Goal: Task Accomplishment & Management: Use online tool/utility

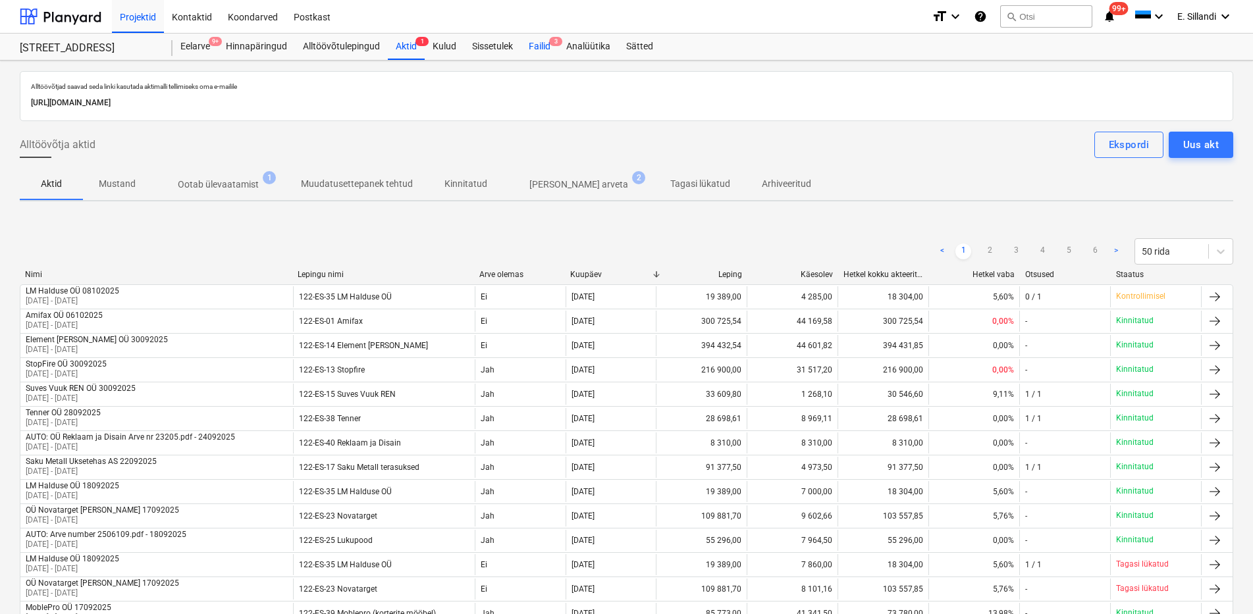
click at [548, 49] on div "Failid 3" at bounding box center [540, 47] width 38 height 26
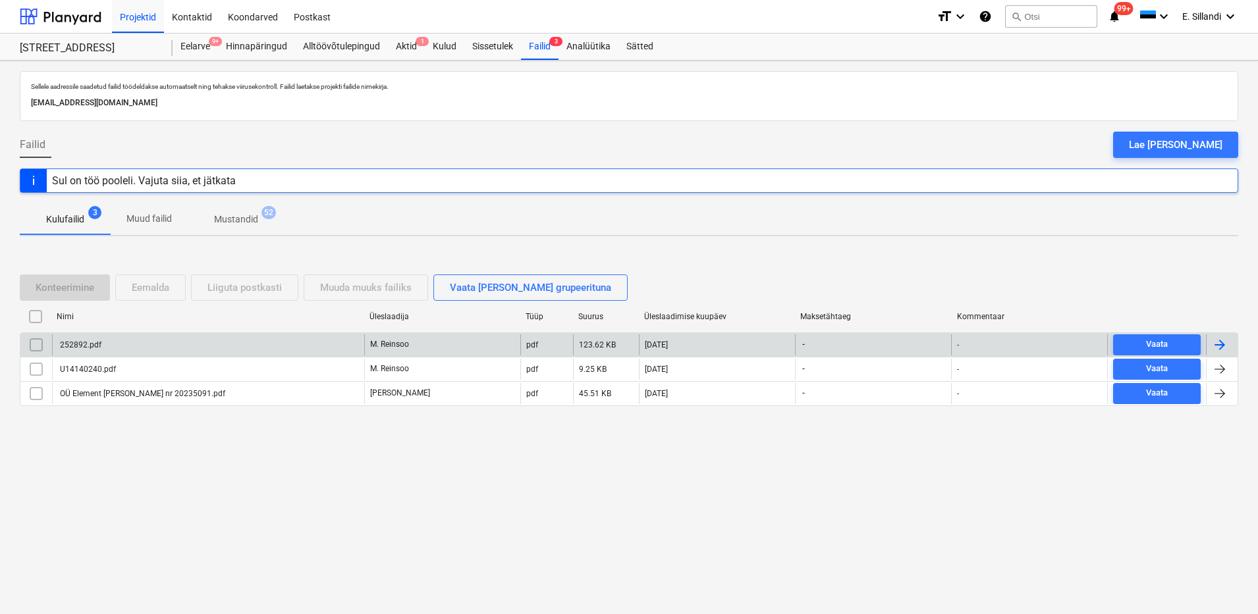
click at [187, 348] on div "252892.pdf" at bounding box center [208, 345] width 312 height 21
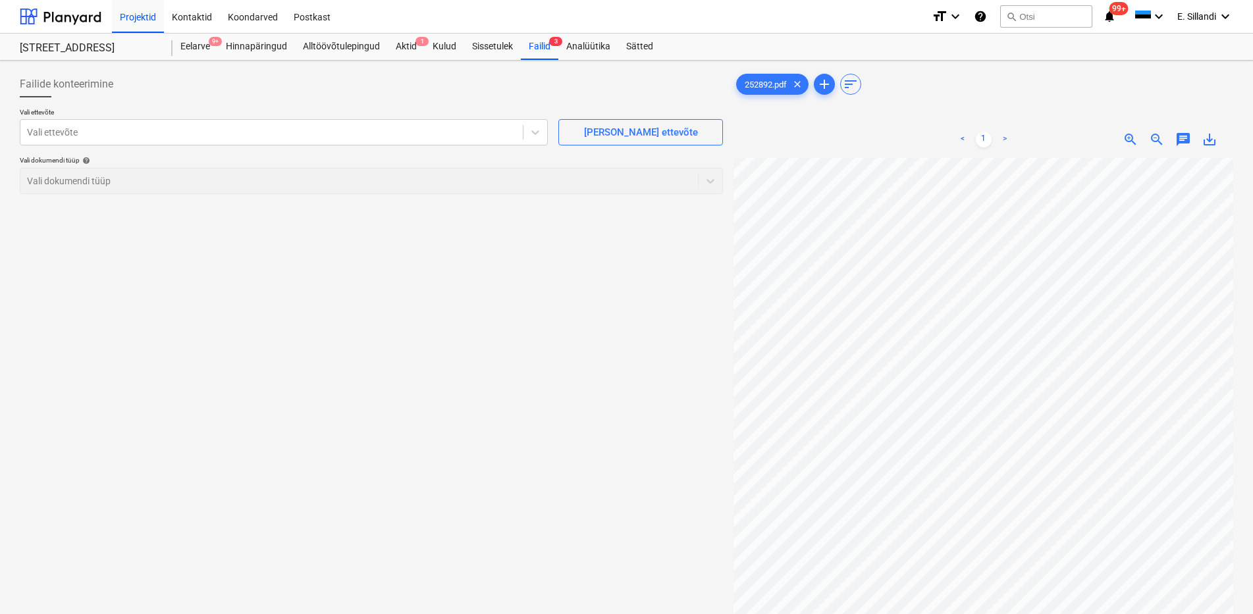
scroll to position [192, 0]
click at [363, 119] on div "Vali ettevõte" at bounding box center [284, 132] width 528 height 26
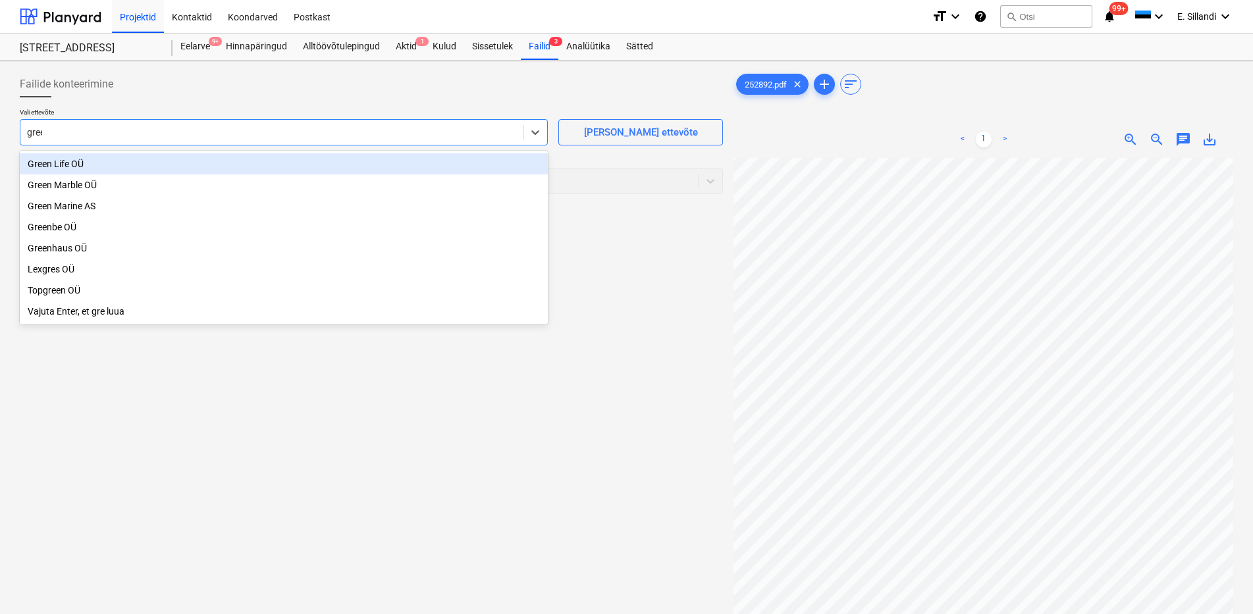
type input "green"
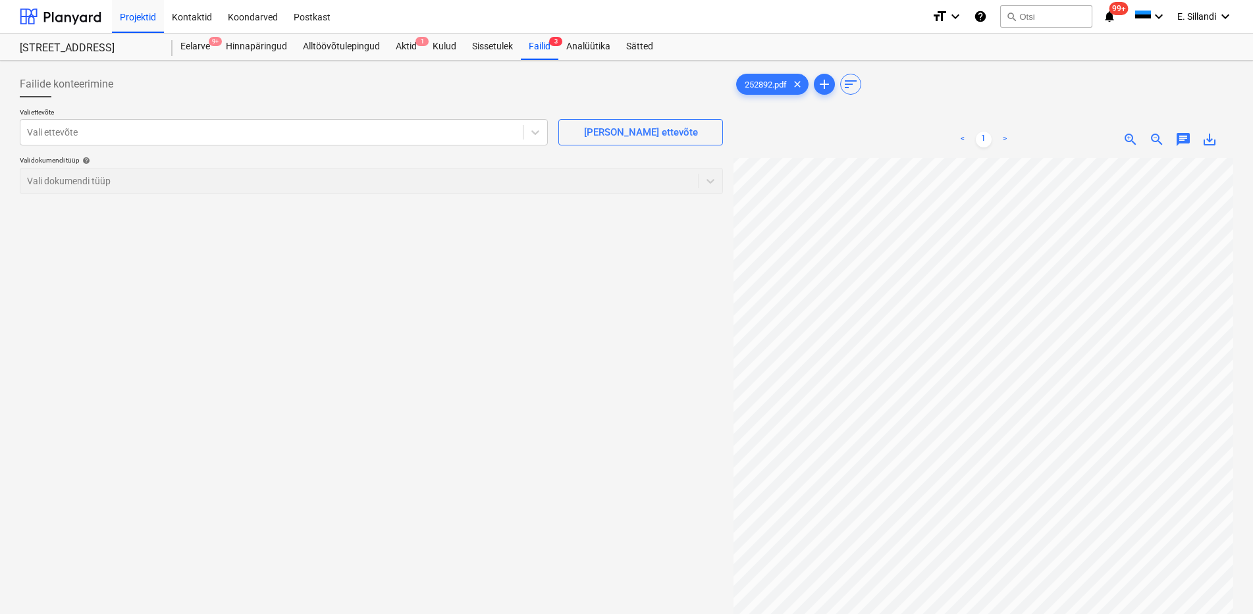
scroll to position [140, 19]
drag, startPoint x: 543, startPoint y: 45, endPoint x: 536, endPoint y: 53, distance: 10.3
click at [543, 45] on div "Failid 3" at bounding box center [540, 47] width 38 height 26
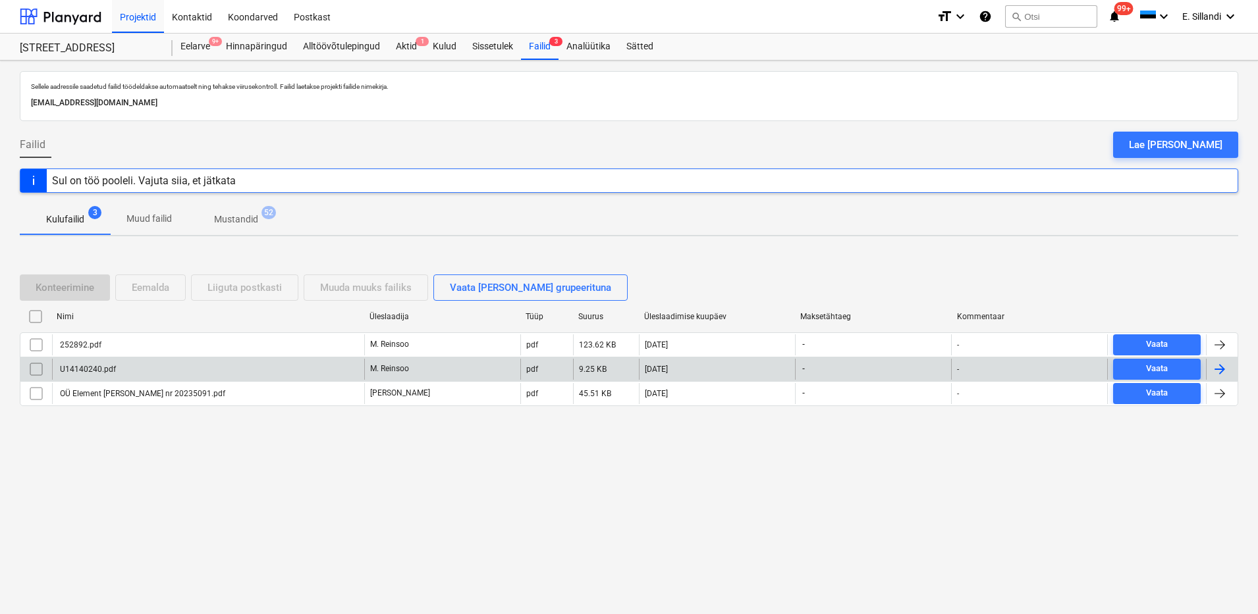
click at [162, 369] on div "U14140240.pdf" at bounding box center [208, 369] width 312 height 21
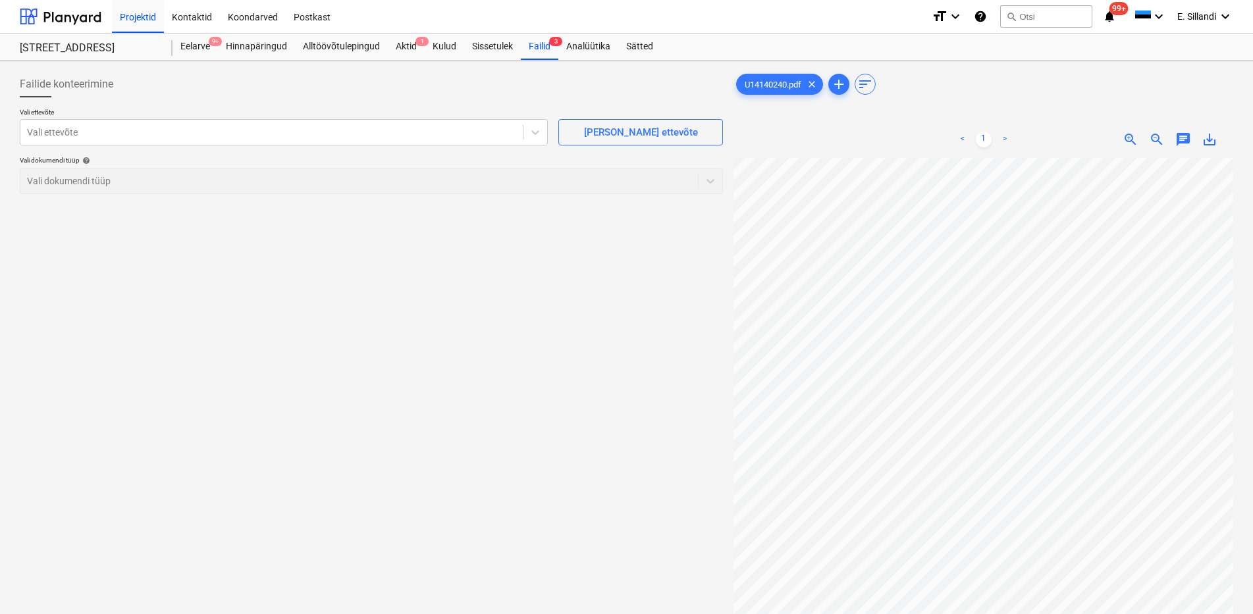
scroll to position [13, 67]
click at [219, 132] on div at bounding box center [271, 132] width 489 height 13
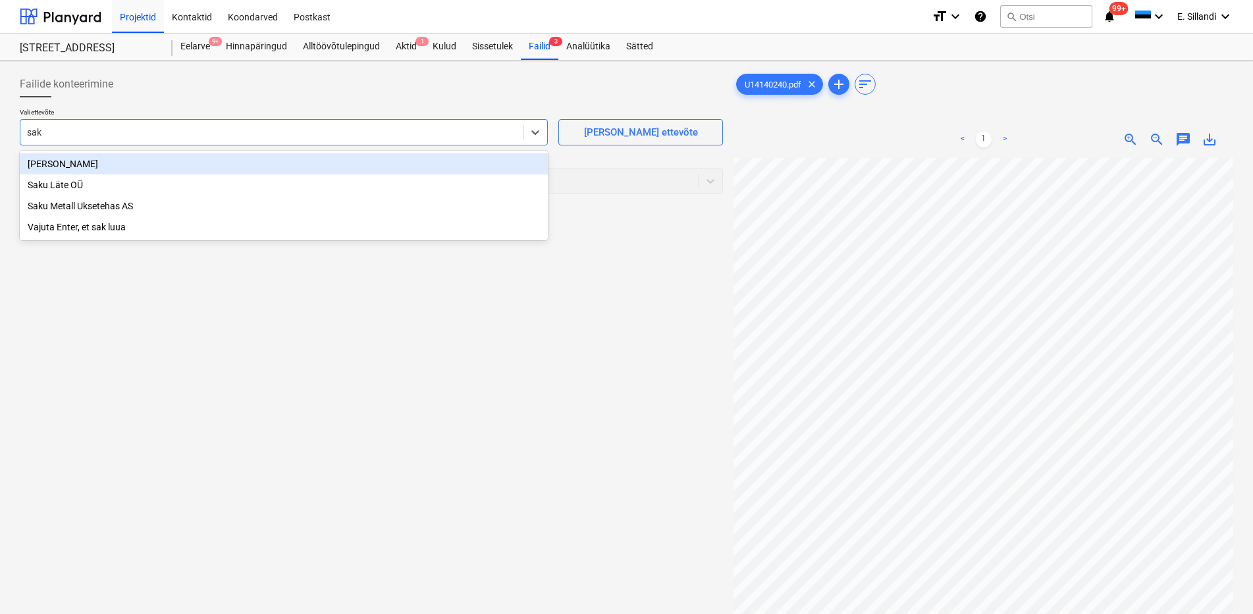
type input "saku"
click at [178, 167] on div "Saku Läte OÜ" at bounding box center [284, 163] width 528 height 21
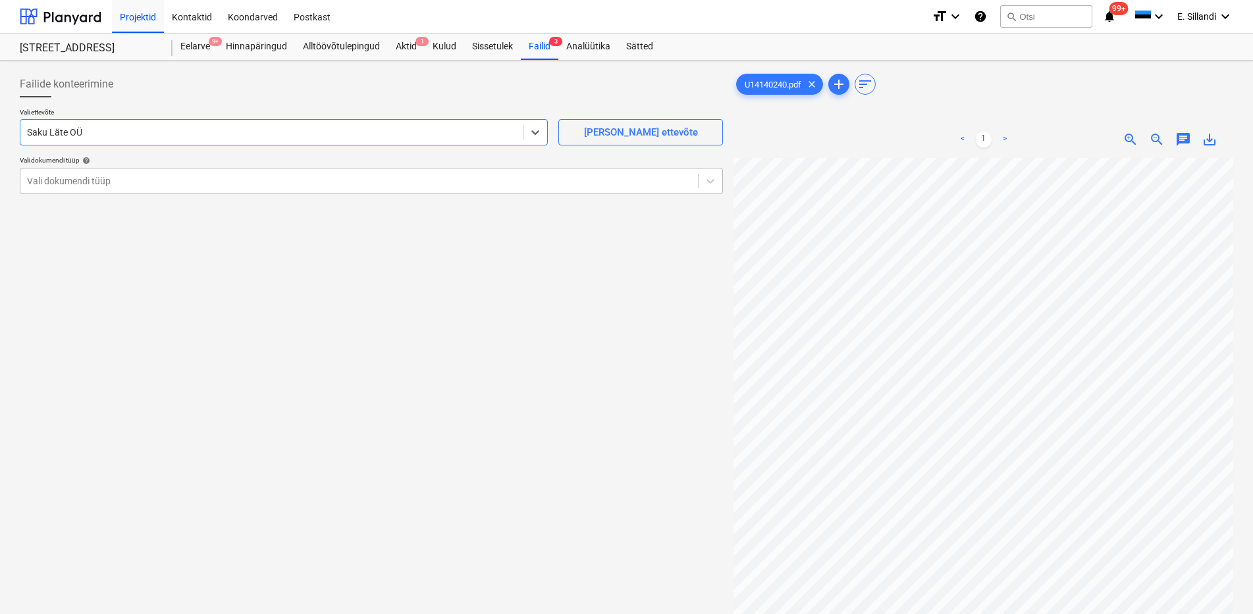
click at [149, 184] on div at bounding box center [359, 180] width 664 height 13
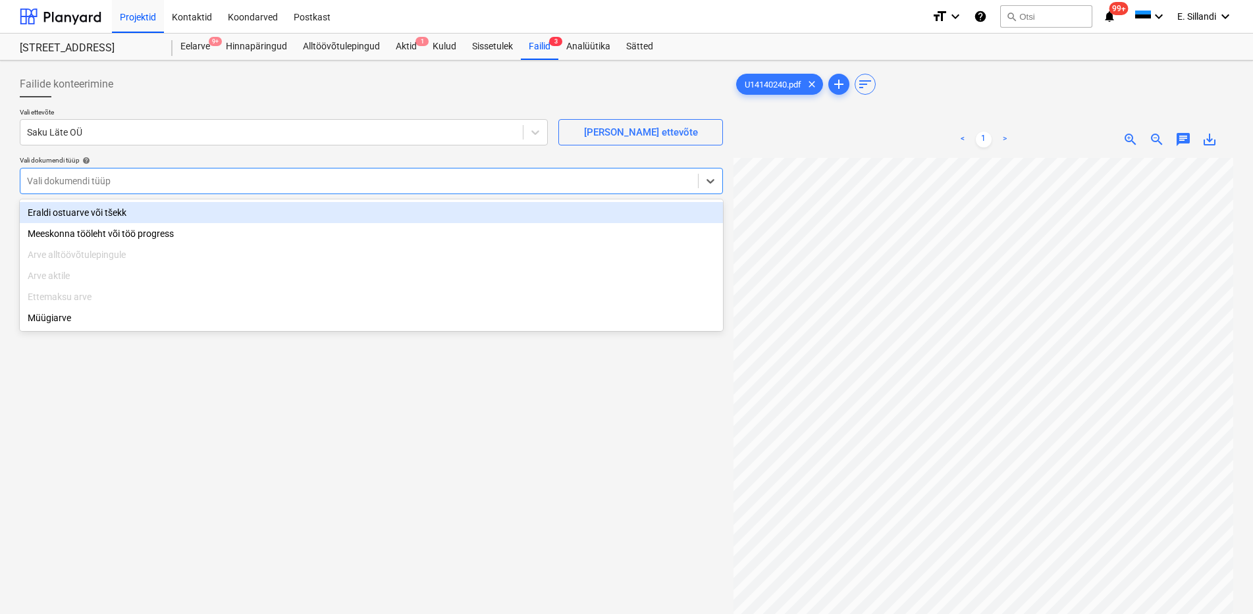
click at [119, 207] on div "Eraldi ostuarve või tšekk" at bounding box center [371, 212] width 703 height 21
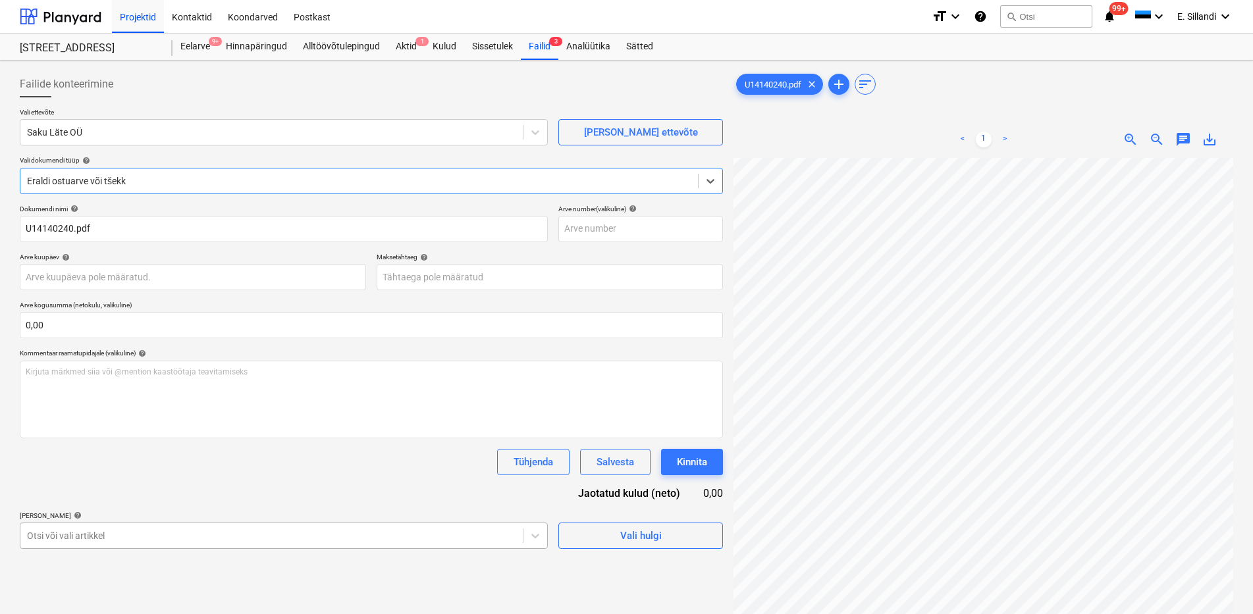
click at [147, 539] on body "Projektid Kontaktid Koondarved Postkast format_size keyboard_arrow_down help se…" at bounding box center [626, 307] width 1253 height 614
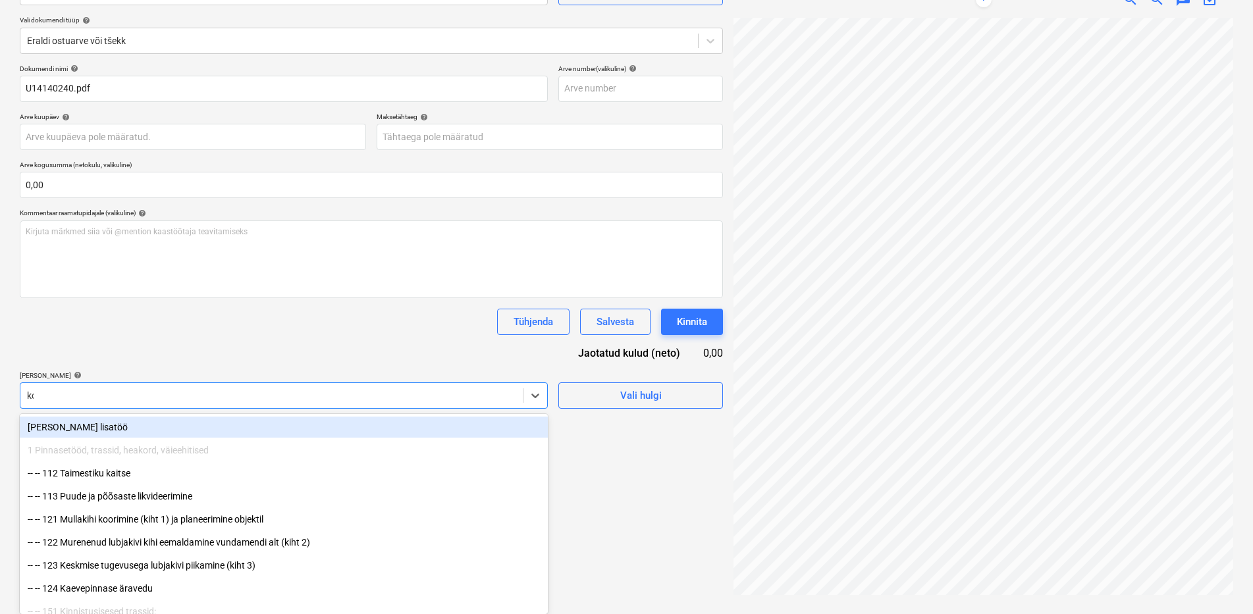
scroll to position [132, 0]
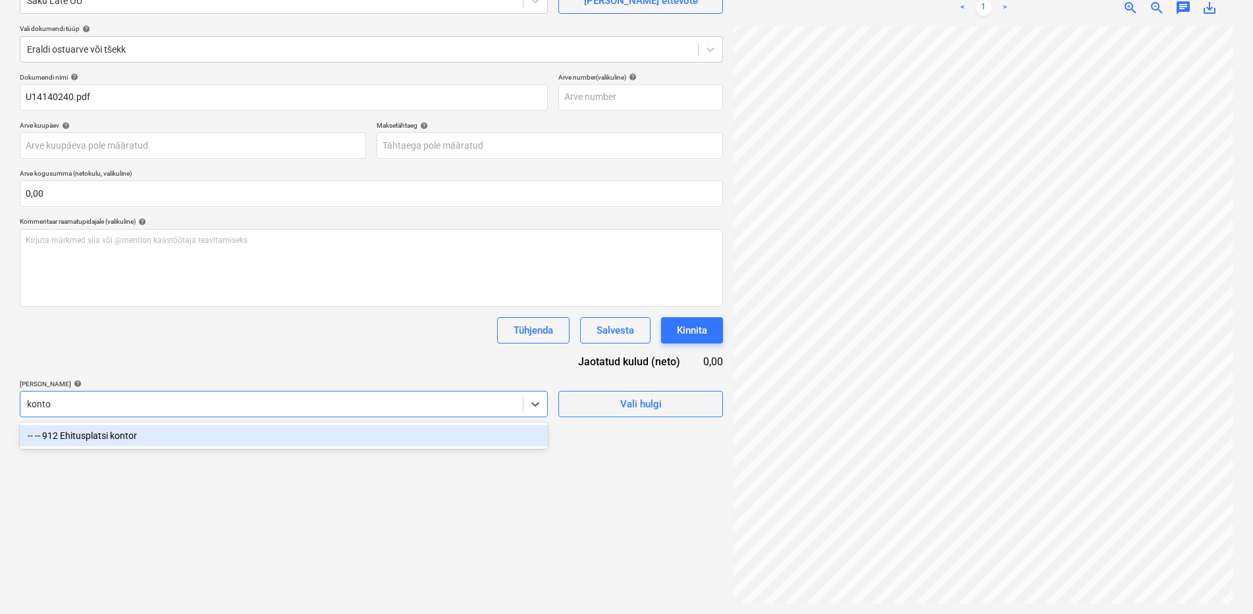
type input "kontor"
click at [192, 435] on div "-- -- 912 Ehitusplatsi kontor" at bounding box center [284, 435] width 528 height 21
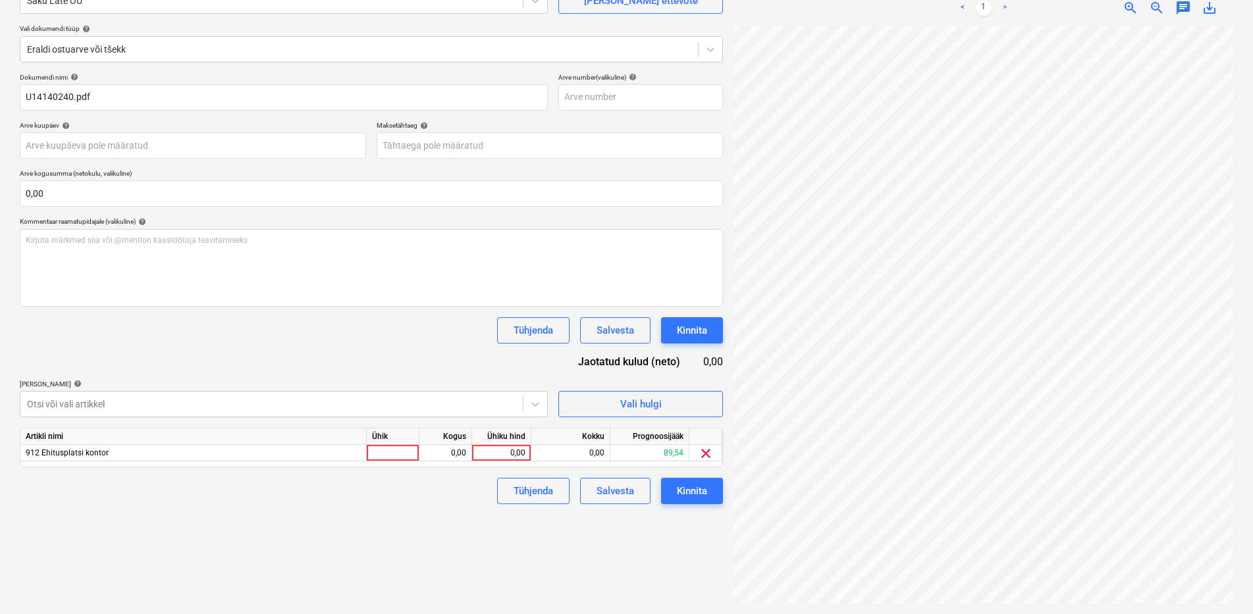
click at [233, 355] on div "Dokumendi nimi help U14140240.pdf Arve number (valikuline) help Arve kuupäev he…" at bounding box center [371, 288] width 703 height 431
click at [515, 456] on div "0,00" at bounding box center [501, 453] width 48 height 16
click at [501, 453] on div "0,00" at bounding box center [501, 453] width 48 height 16
type input "33,3"
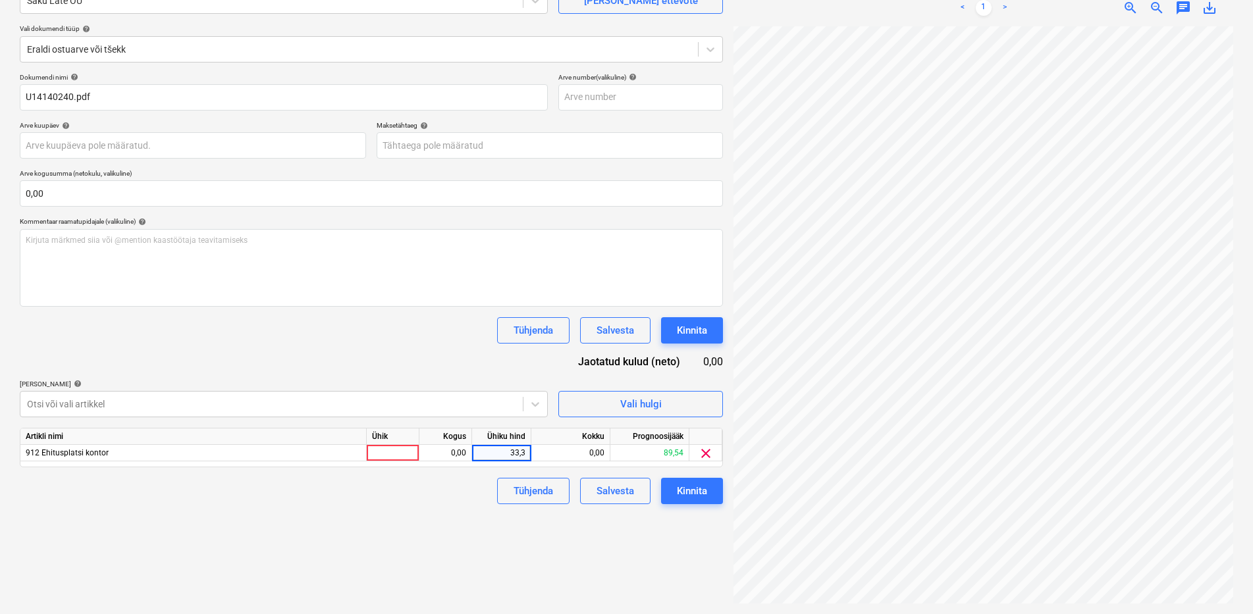
click at [440, 523] on div "Failide konteerimine Vali ettevõte Saku Läte OÜ [PERSON_NAME] uus ettevõte Vali…" at bounding box center [371, 271] width 714 height 675
click at [691, 497] on div "Kinnita" at bounding box center [692, 491] width 30 height 17
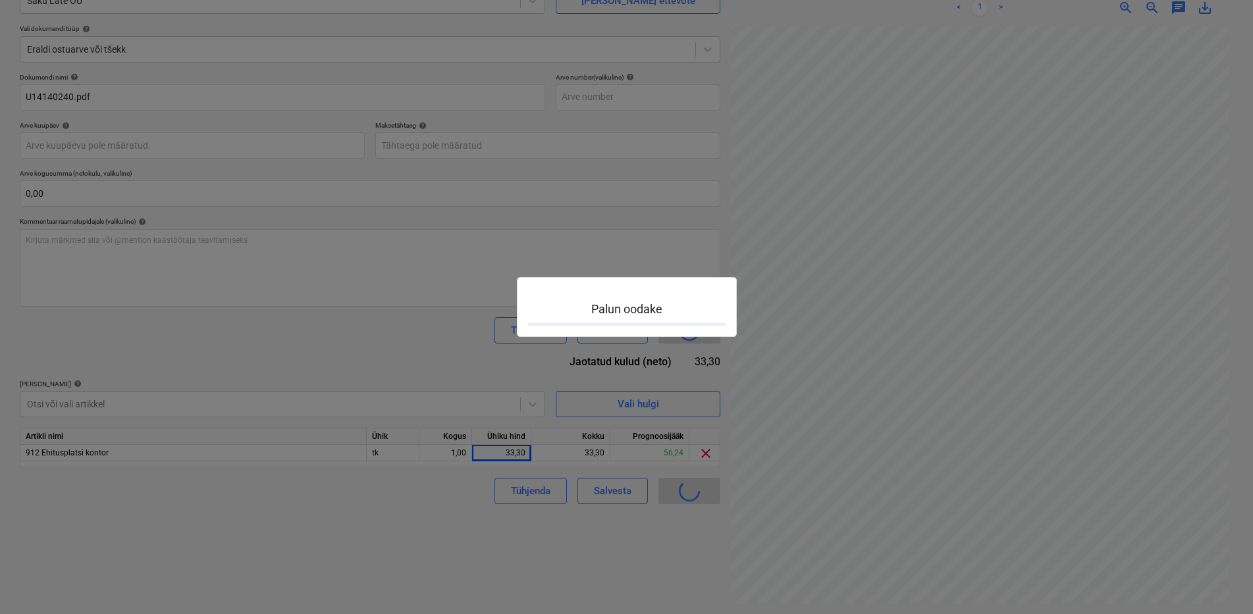
click at [691, 497] on div at bounding box center [626, 307] width 1253 height 614
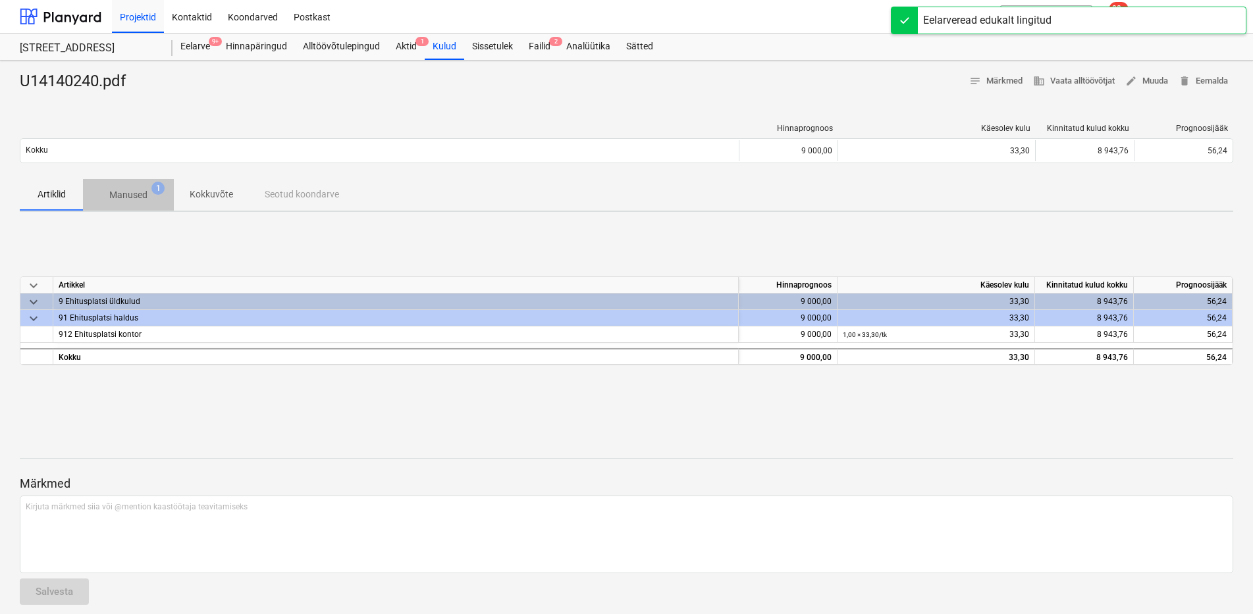
click at [148, 191] on span "Manused 1" at bounding box center [128, 195] width 59 height 14
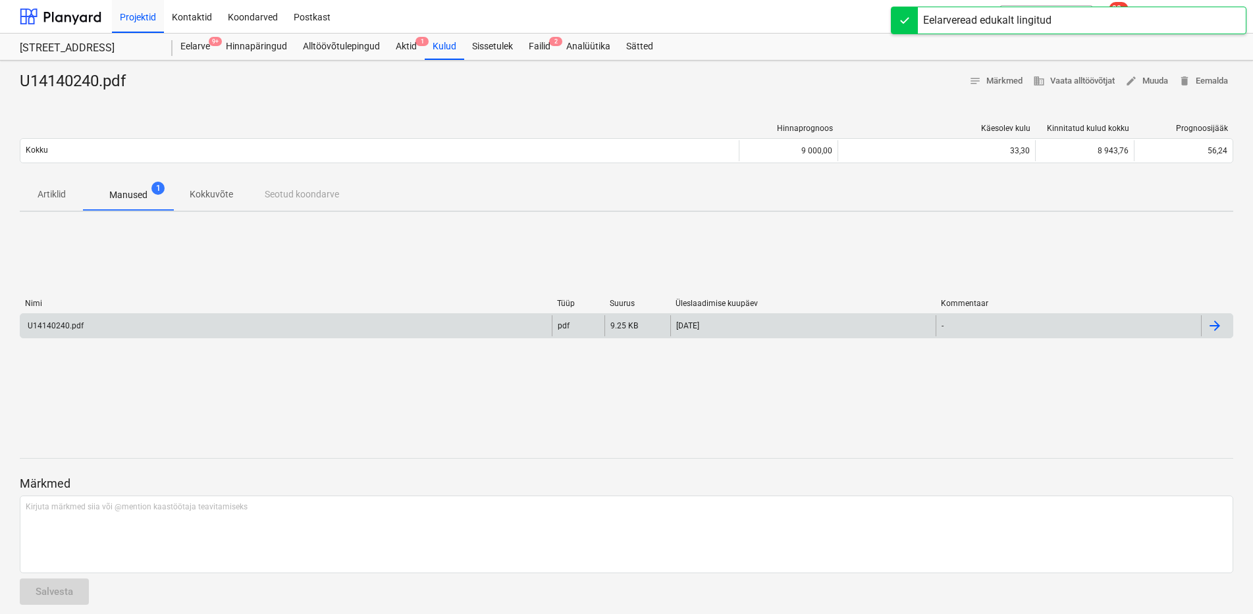
click at [136, 324] on div "U14140240.pdf" at bounding box center [285, 325] width 531 height 21
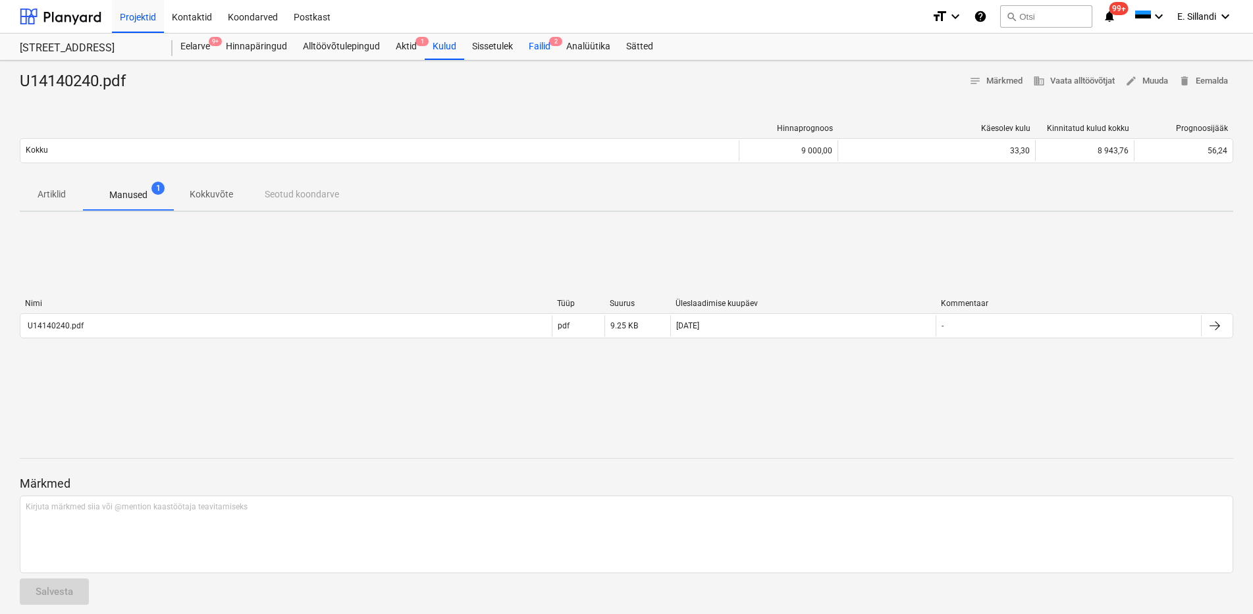
click at [548, 48] on div "Failid 2" at bounding box center [540, 47] width 38 height 26
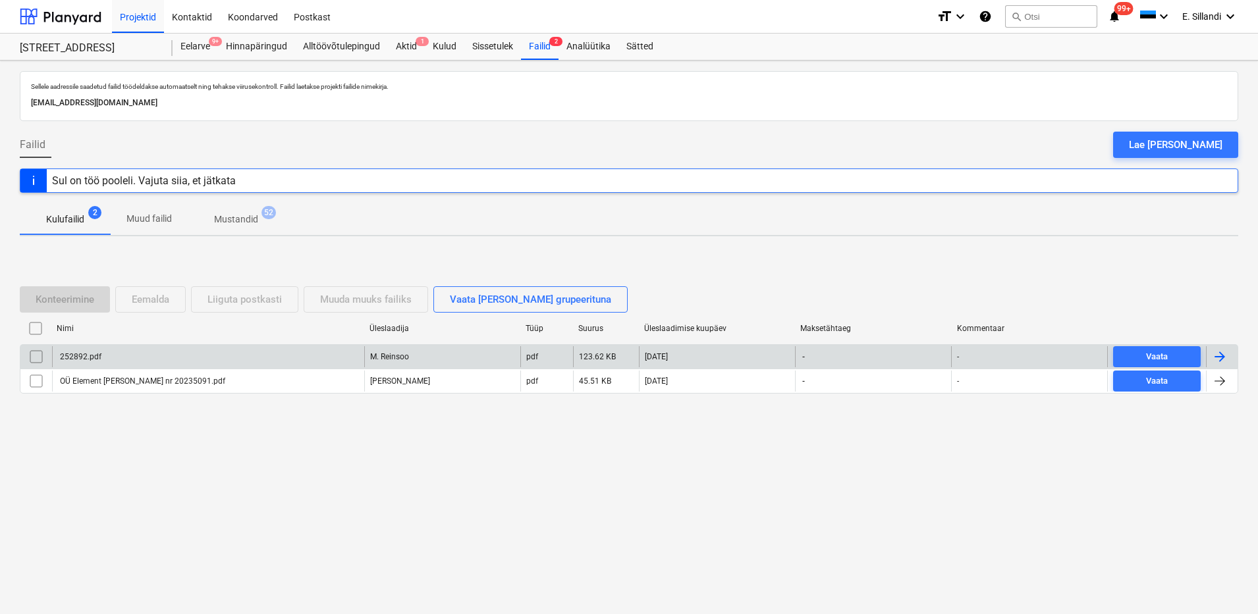
click at [153, 358] on div "252892.pdf" at bounding box center [208, 356] width 312 height 21
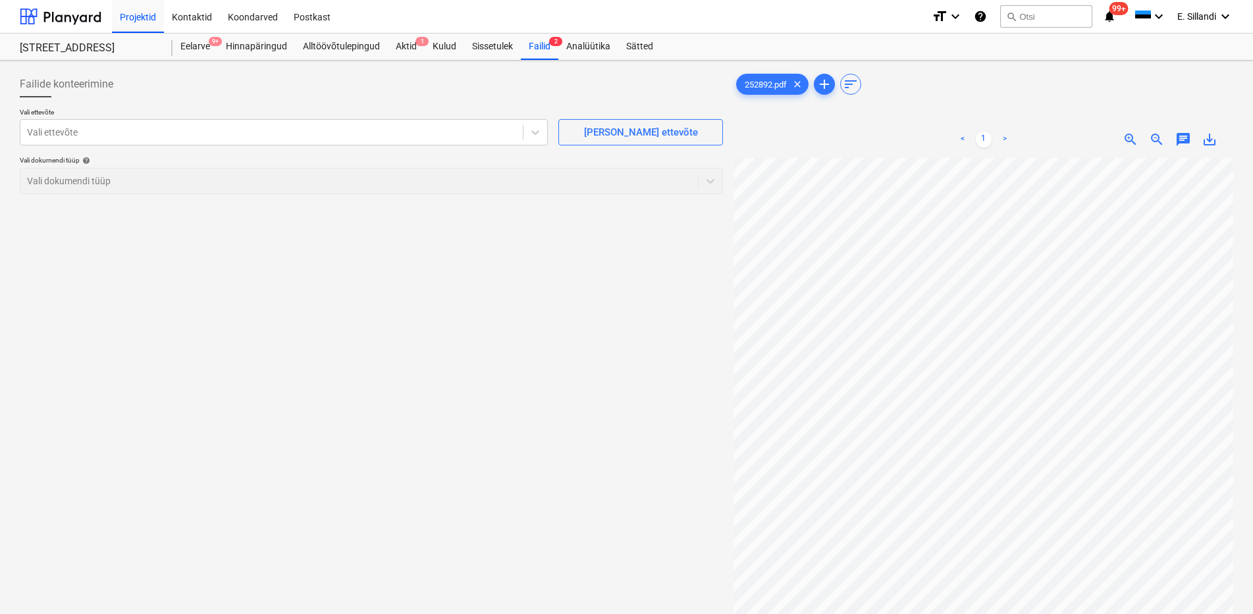
scroll to position [1, 1]
